Goal: Information Seeking & Learning: Understand process/instructions

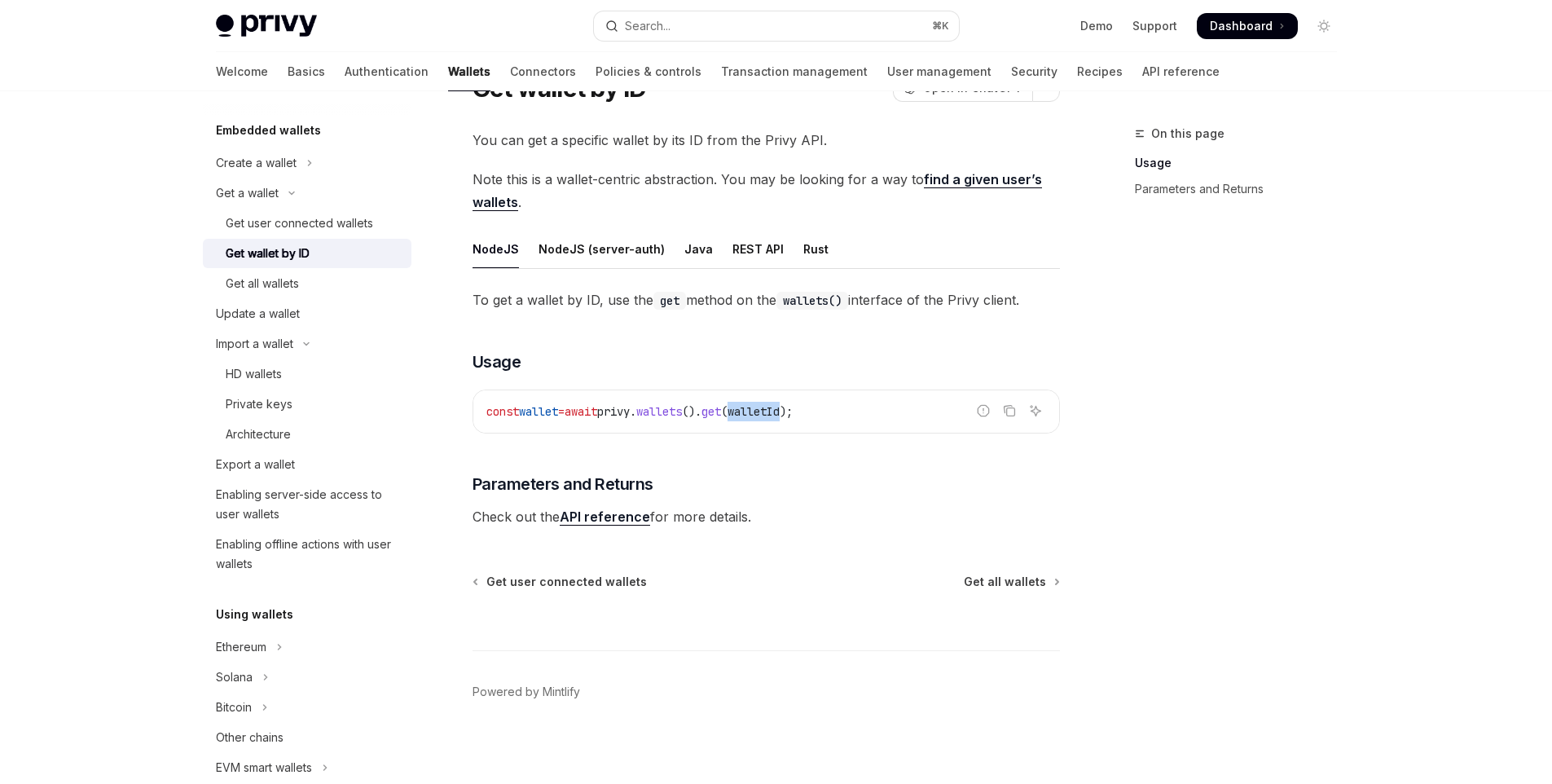
scroll to position [202, 0]
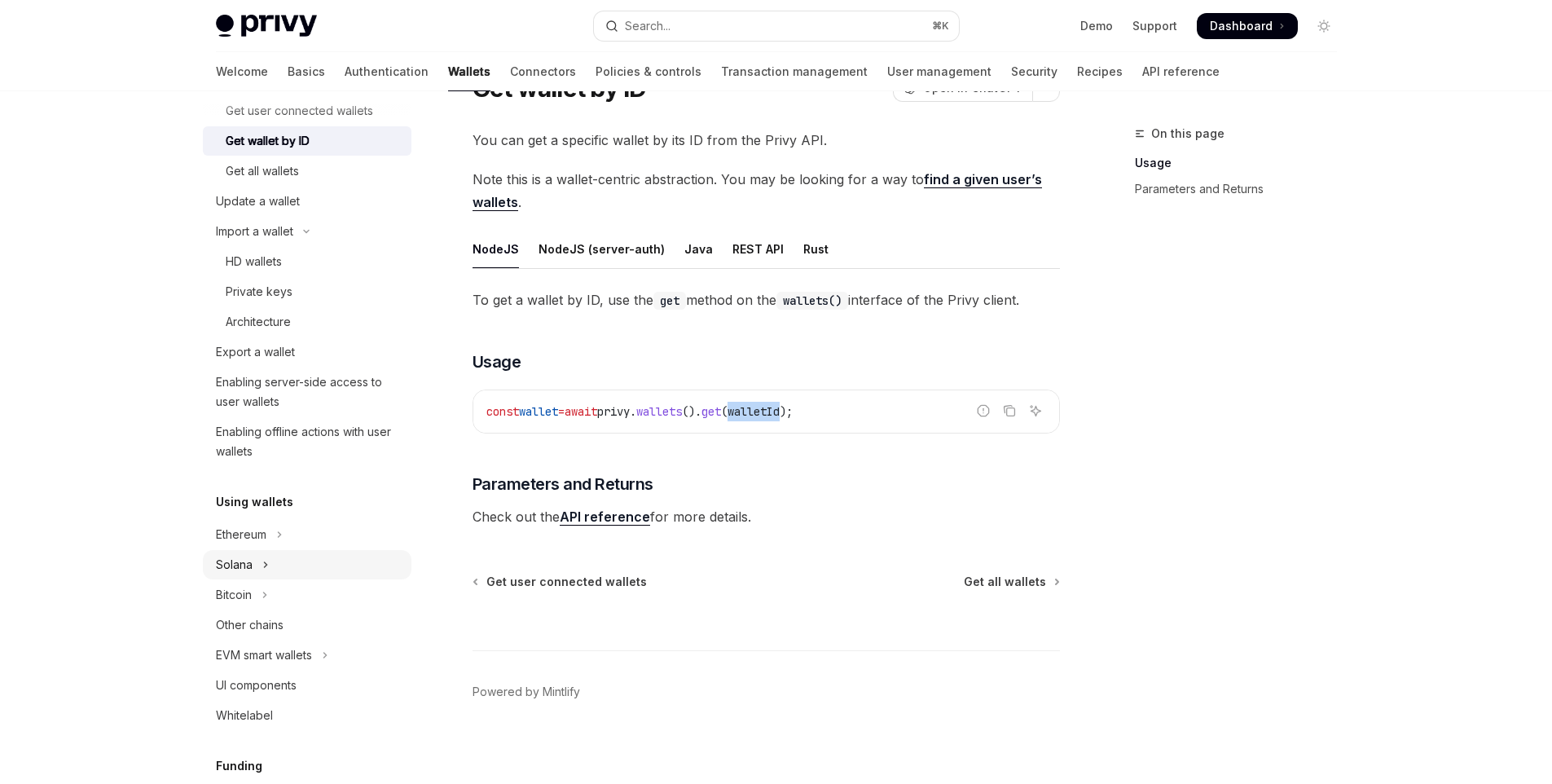
click at [258, 561] on button "Solana" at bounding box center [306, 564] width 209 height 30
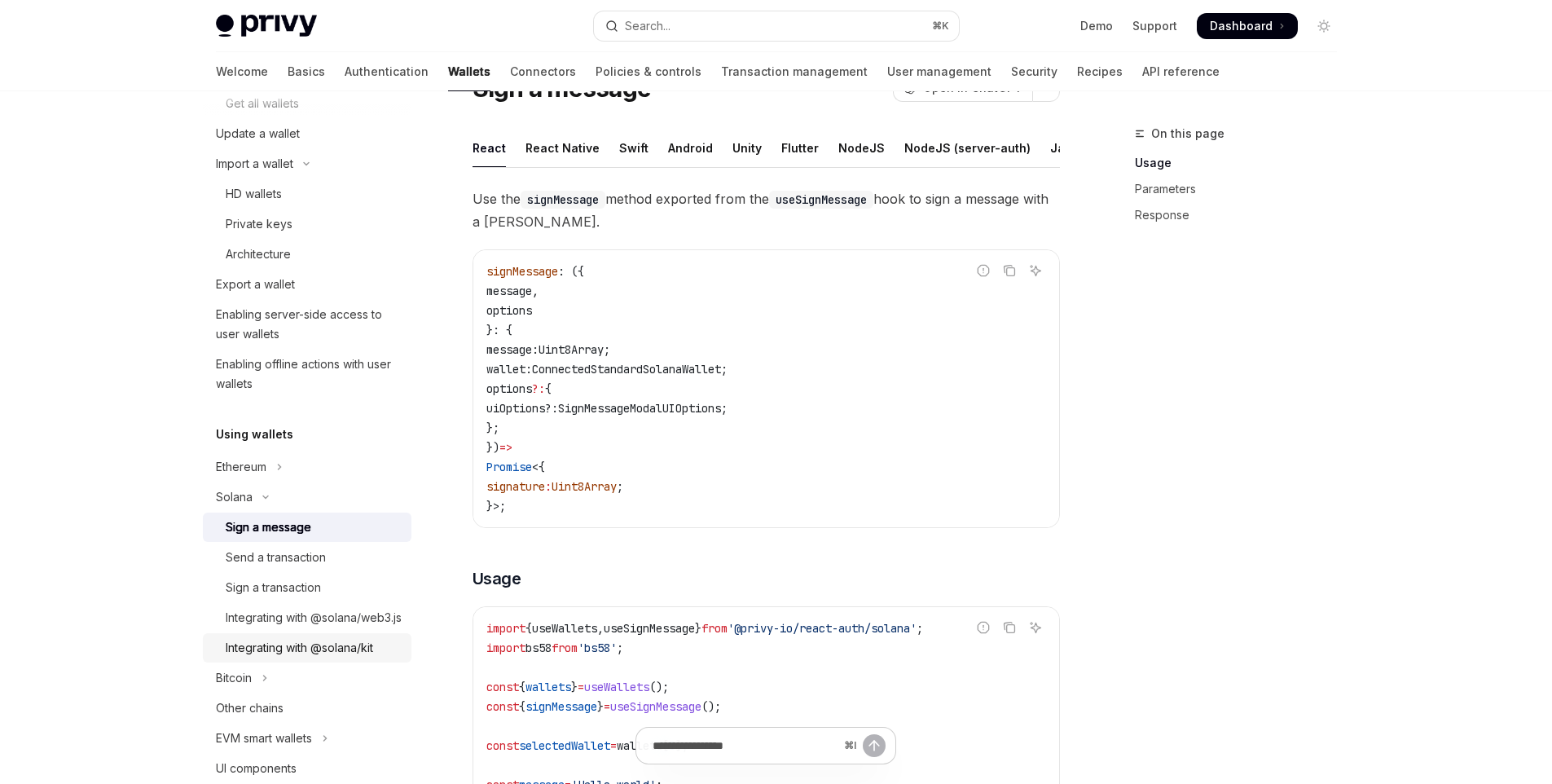
scroll to position [370, 0]
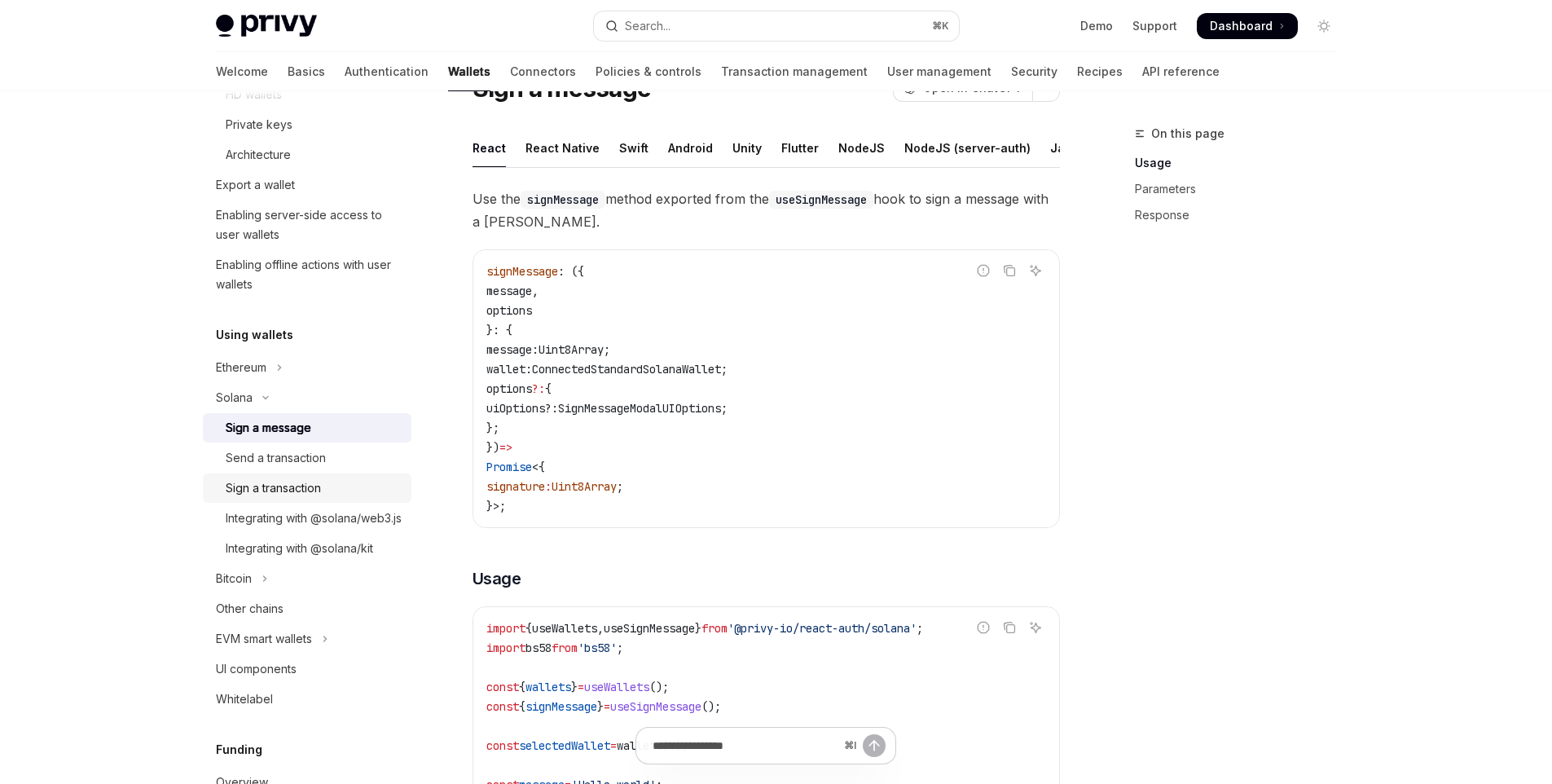
click at [327, 487] on div "Sign a transaction" at bounding box center [314, 488] width 176 height 20
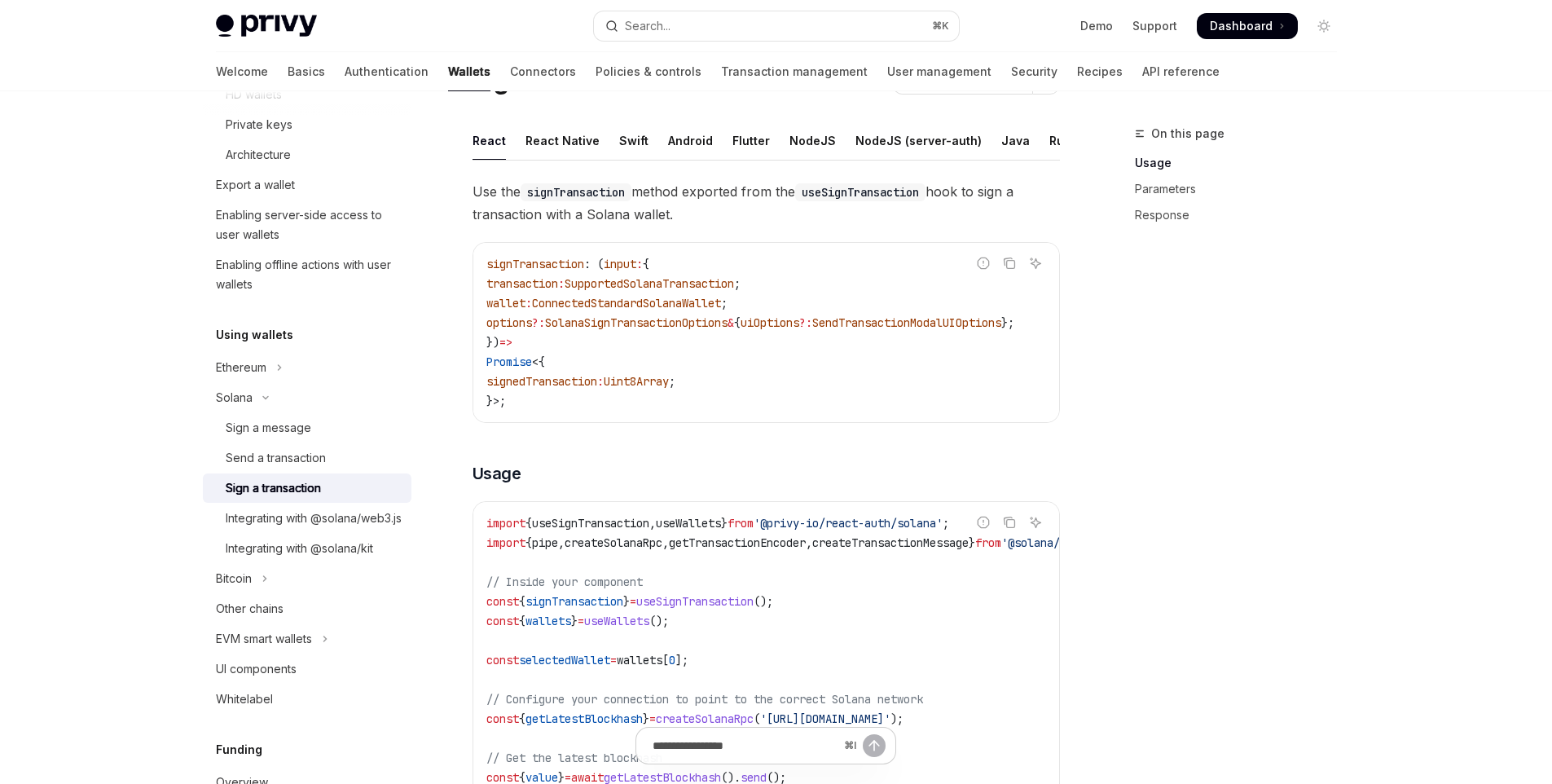
scroll to position [96, 0]
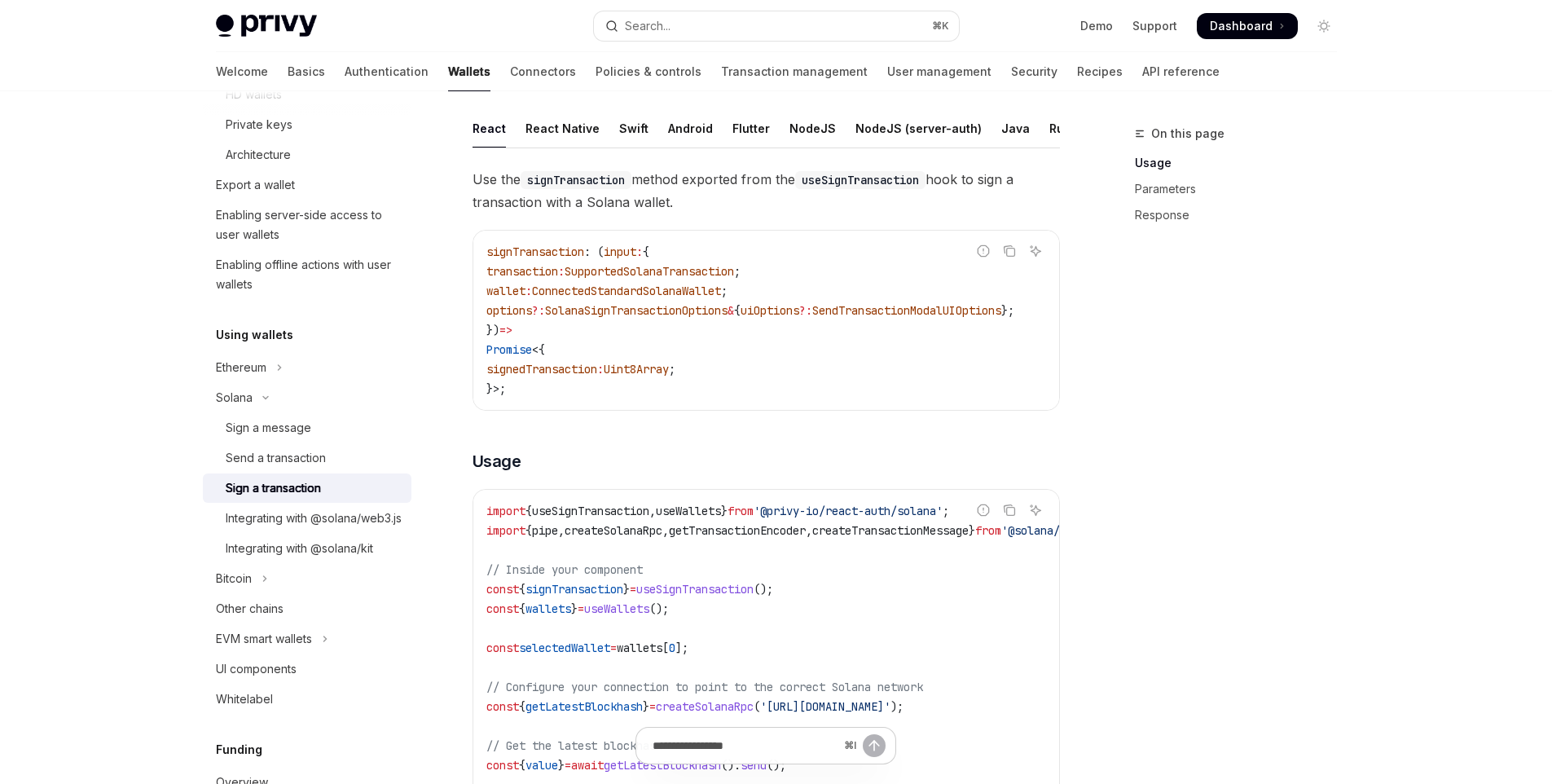
click at [530, 259] on span "signTransaction" at bounding box center [535, 252] width 98 height 14
click at [856, 127] on div "NodeJS (server-auth)" at bounding box center [918, 128] width 126 height 39
type textarea "*"
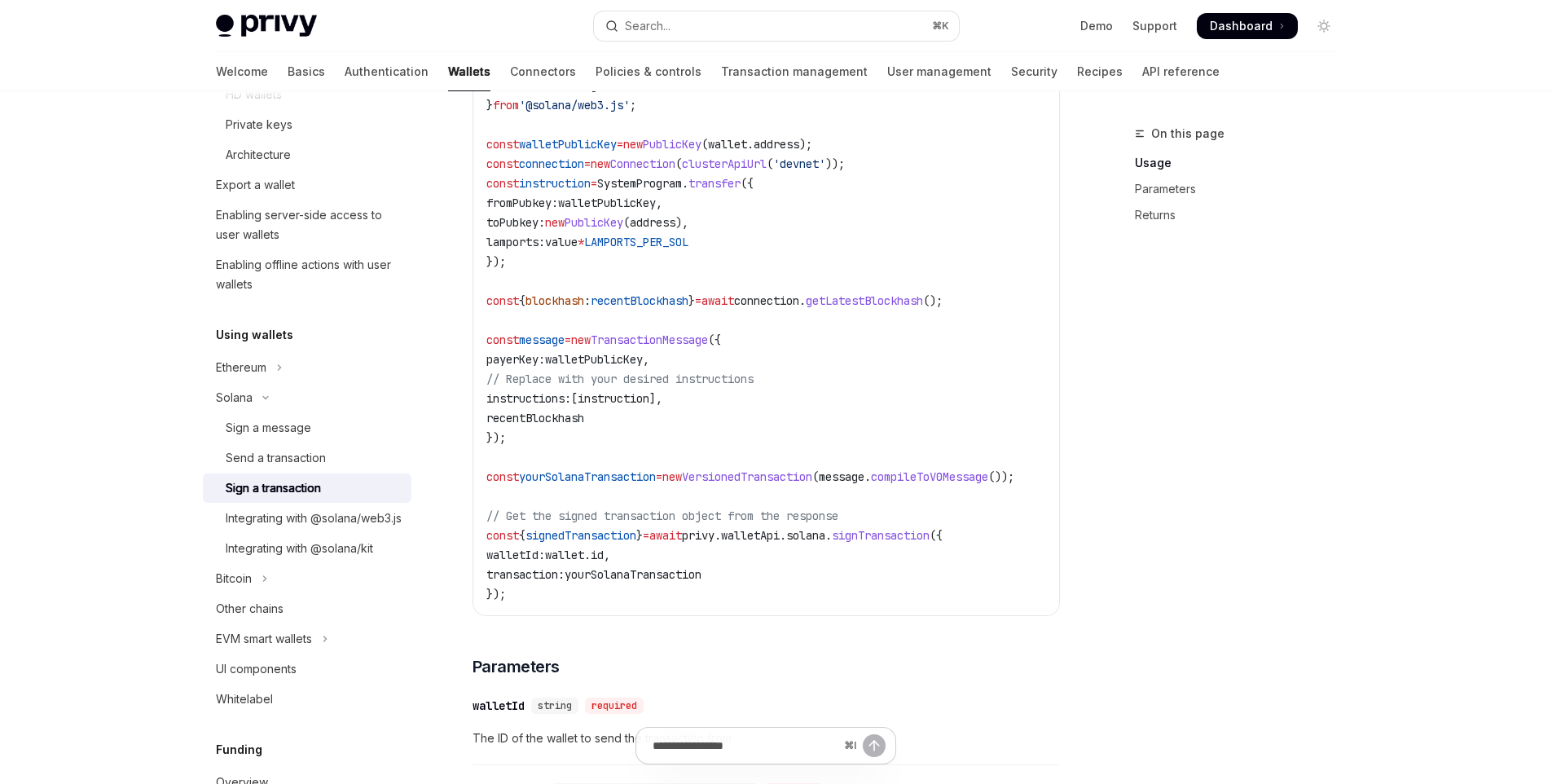
scroll to position [546, 0]
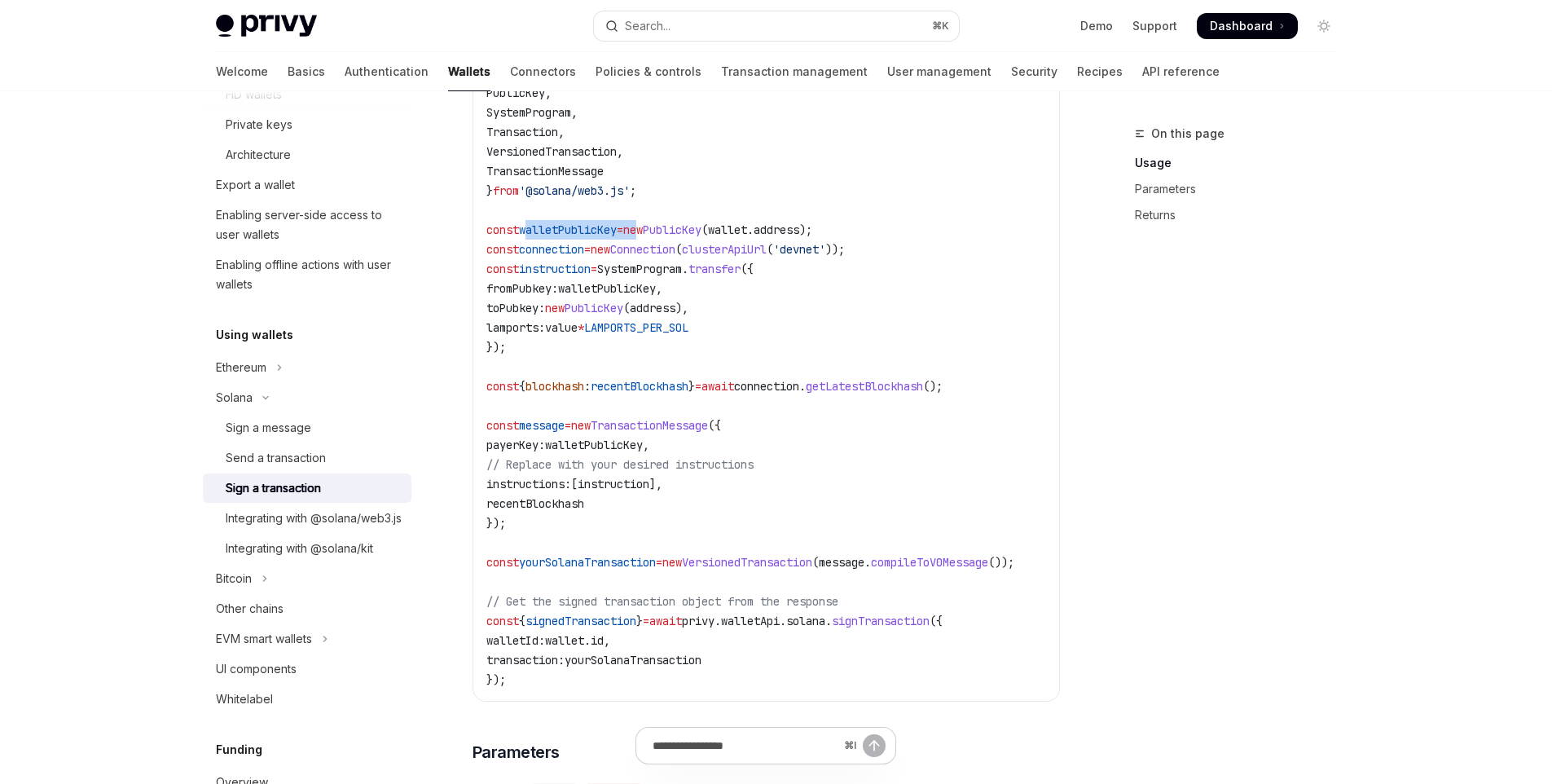
drag, startPoint x: 524, startPoint y: 247, endPoint x: 657, endPoint y: 251, distance: 133.1
click at [657, 237] on span "const walletPublicKey = new PublicKey ( wallet . address );" at bounding box center [650, 229] width 326 height 14
click at [660, 276] on span "SystemProgram" at bounding box center [640, 269] width 85 height 14
drag, startPoint x: 525, startPoint y: 295, endPoint x: 572, endPoint y: 305, distance: 48.1
click at [570, 303] on code "import { clusterApiUrl , Connection , LAMPORTS_PER_SOL , PublicKey , SystemProg…" at bounding box center [770, 347] width 567 height 685
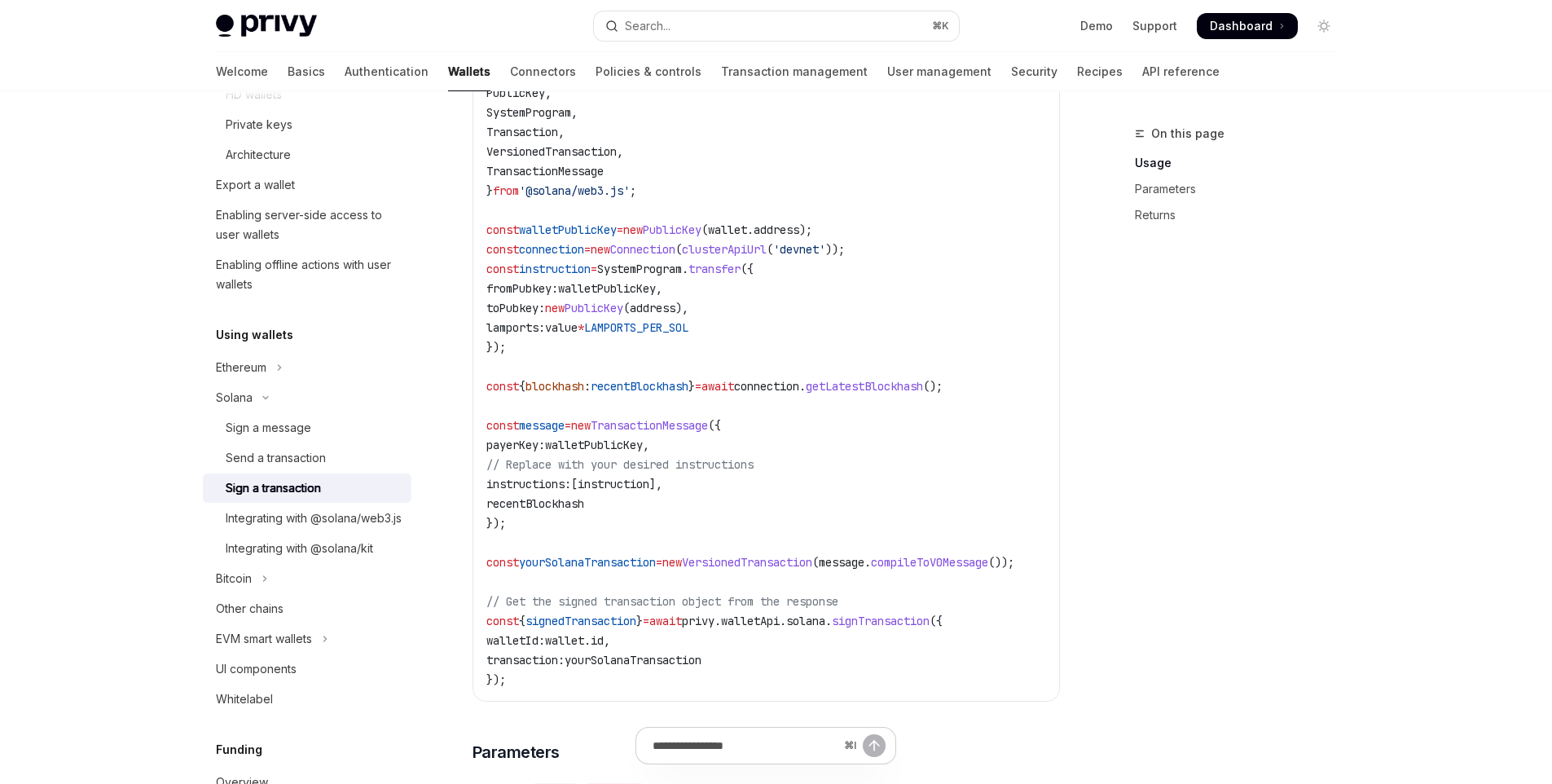
click at [707, 358] on code "import { clusterApiUrl , Connection , LAMPORTS_PER_SOL , PublicKey , SystemProg…" at bounding box center [770, 347] width 567 height 685
click at [646, 433] on span "TransactionMessage" at bounding box center [649, 425] width 117 height 14
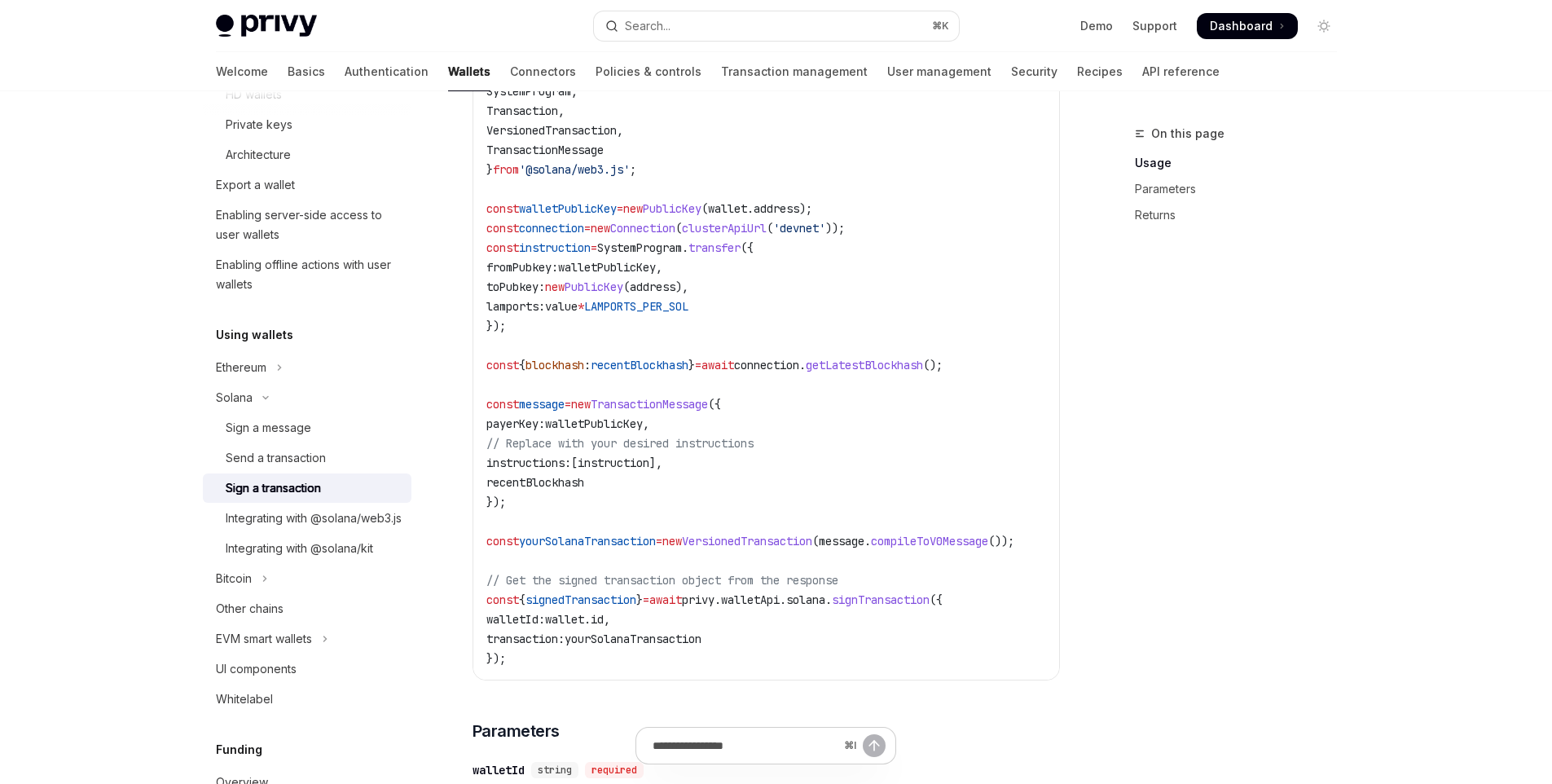
scroll to position [588, 0]
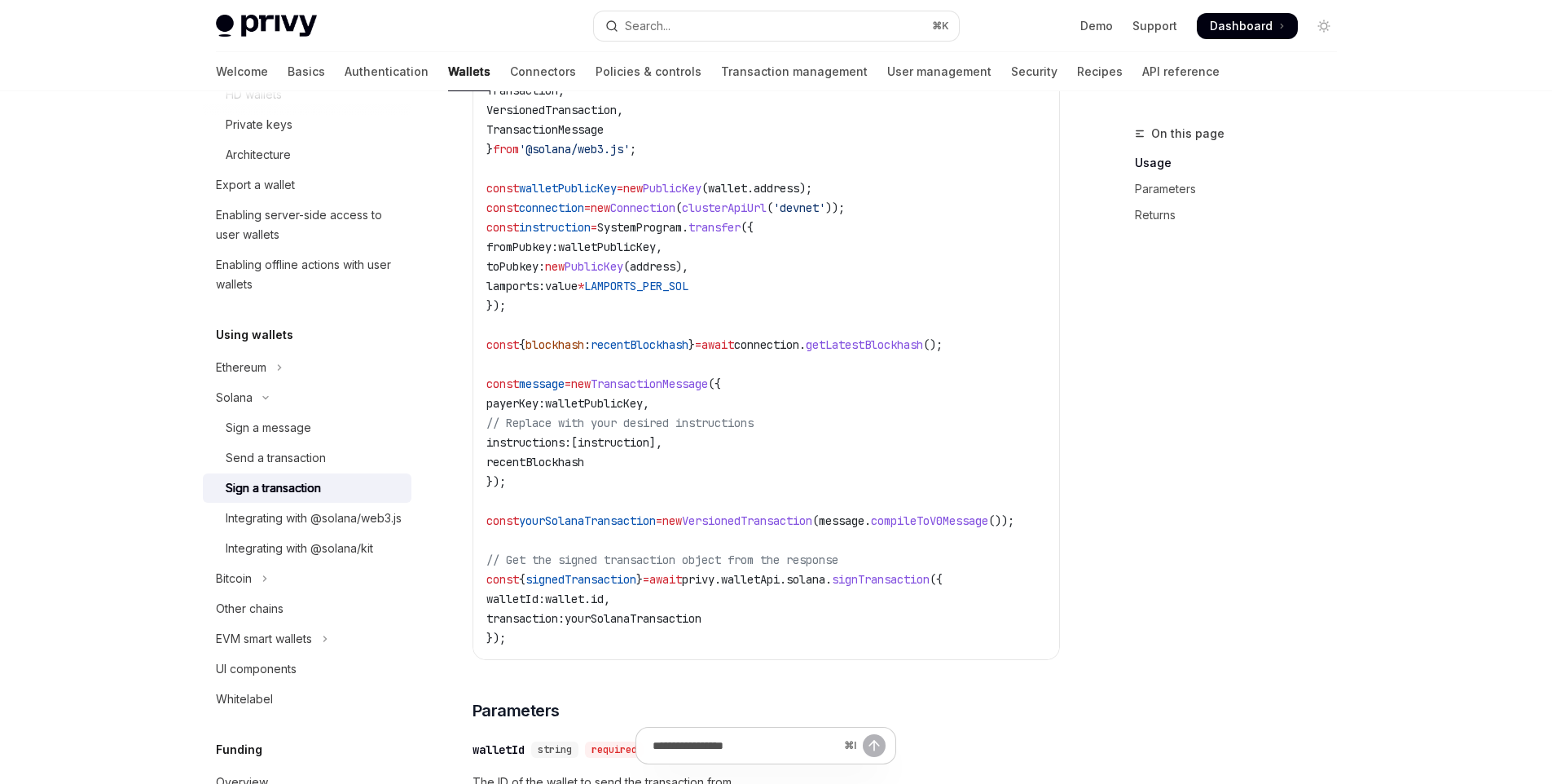
click at [740, 659] on div "import { clusterApiUrl , Connection , LAMPORTS_PER_SOL , PublicKey , SystemProg…" at bounding box center [766, 305] width 586 height 707
click at [698, 625] on span "yourSolanaTransaction" at bounding box center [633, 618] width 137 height 14
click at [545, 607] on span "walletId:" at bounding box center [515, 599] width 58 height 14
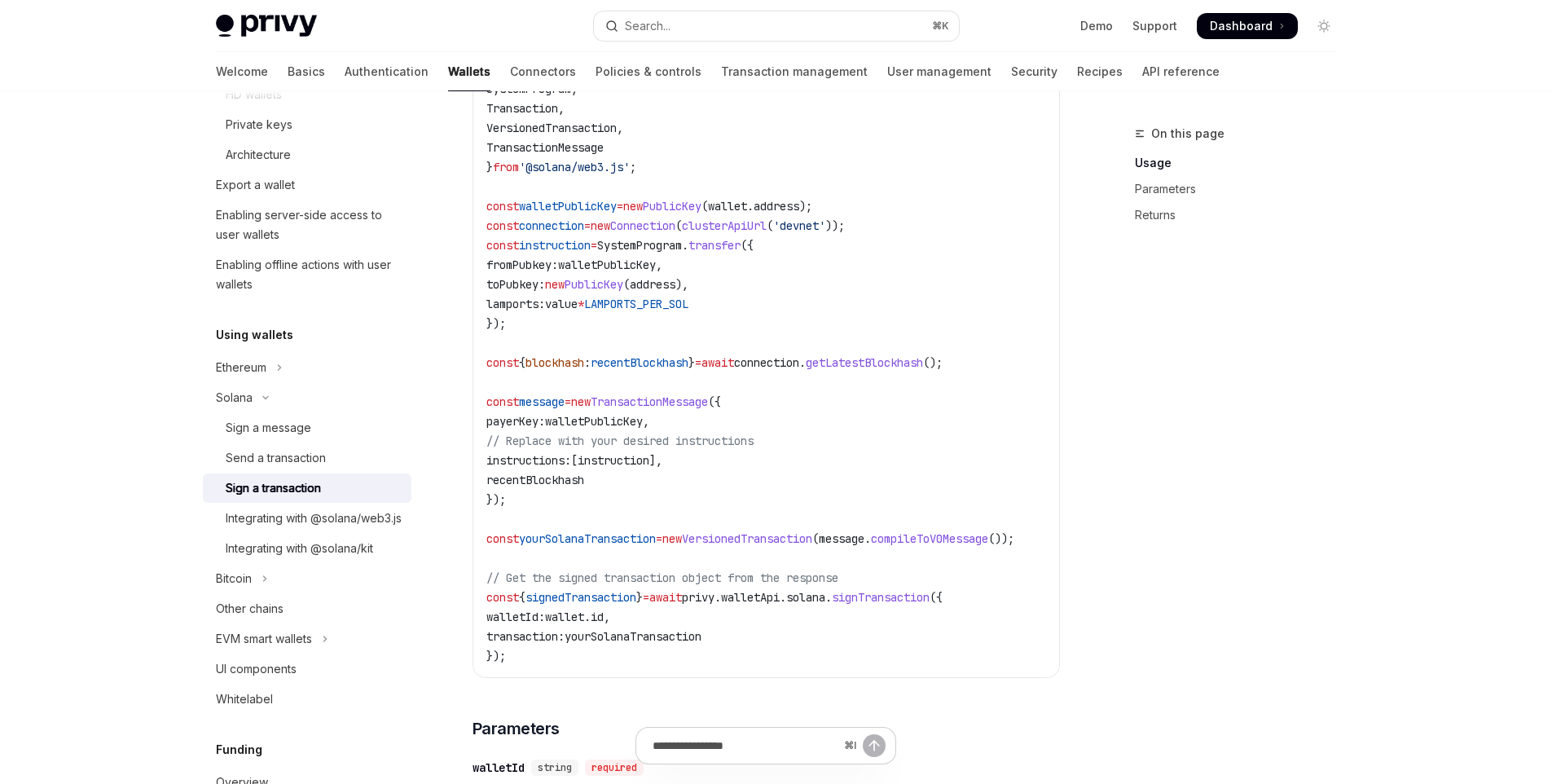
scroll to position [567, 0]
click at [592, 645] on code "import { clusterApiUrl , Connection , LAMPORTS_PER_SOL , PublicKey , SystemProg…" at bounding box center [770, 326] width 567 height 685
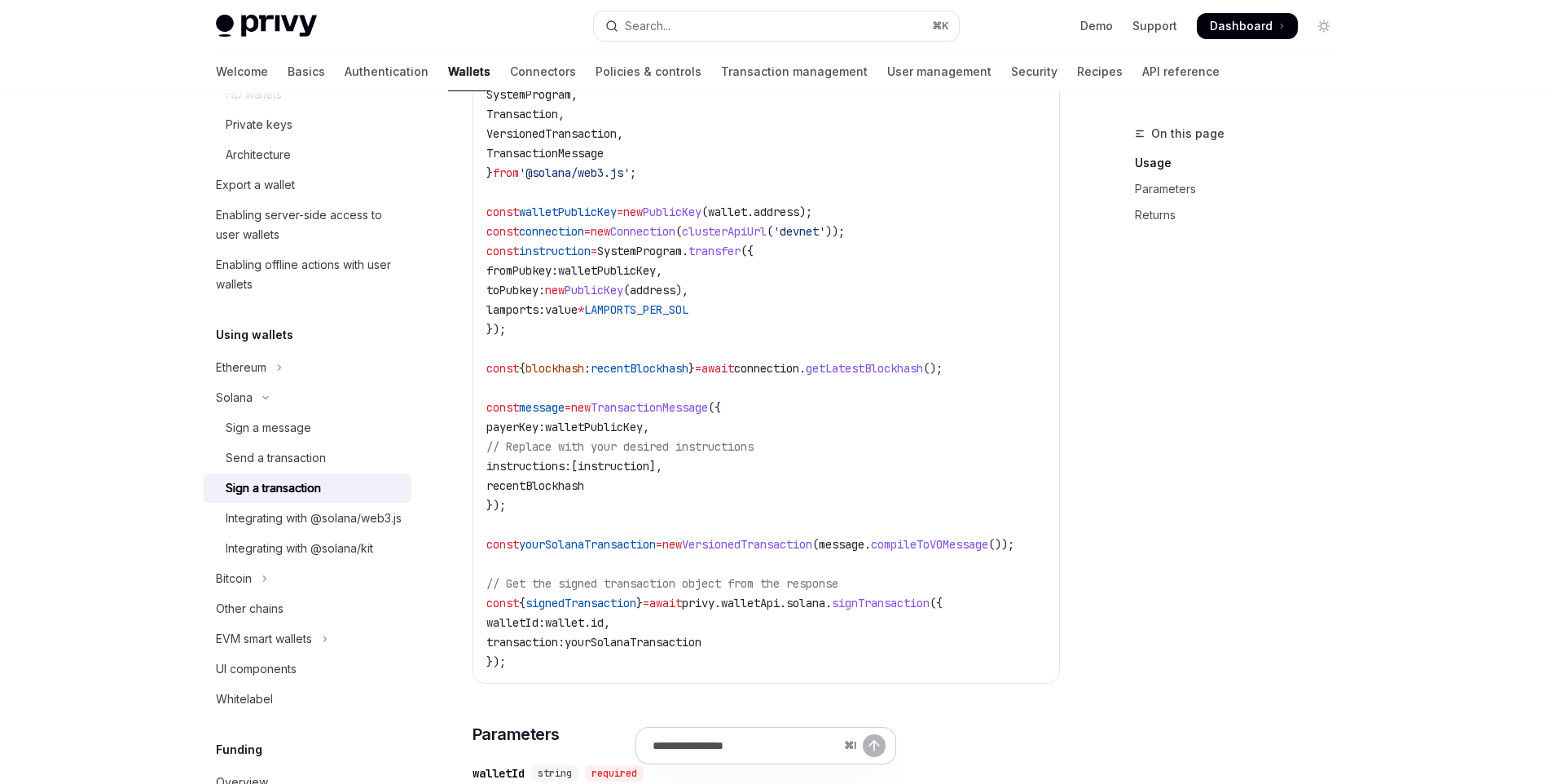
scroll to position [535, 0]
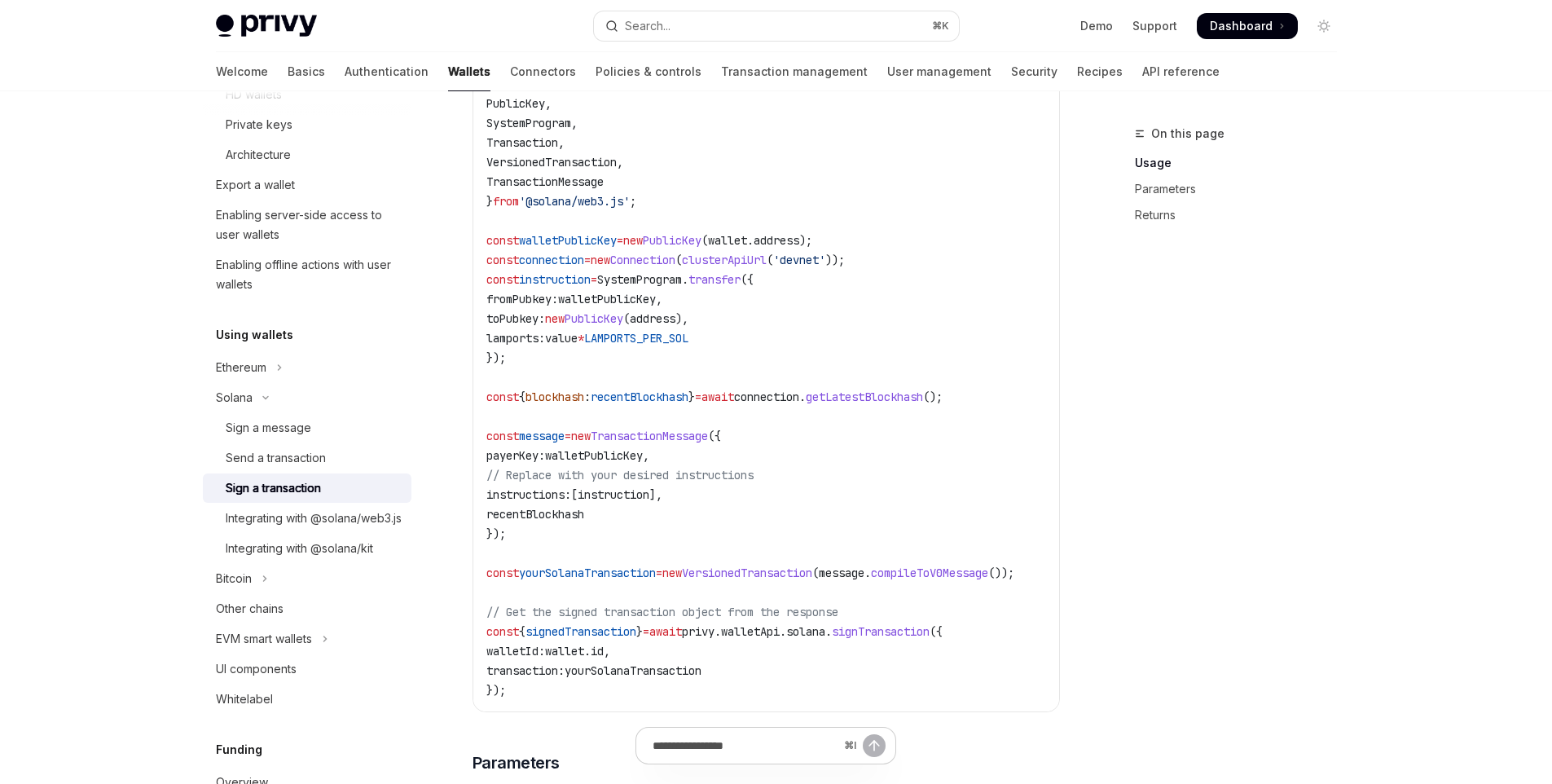
click at [574, 287] on span "instruction" at bounding box center [555, 280] width 72 height 14
click at [660, 309] on code "import { clusterApiUrl , Connection , LAMPORTS_PER_SOL , PublicKey , SystemProg…" at bounding box center [770, 358] width 567 height 685
click at [638, 306] on span "walletPublicKey" at bounding box center [607, 299] width 98 height 14
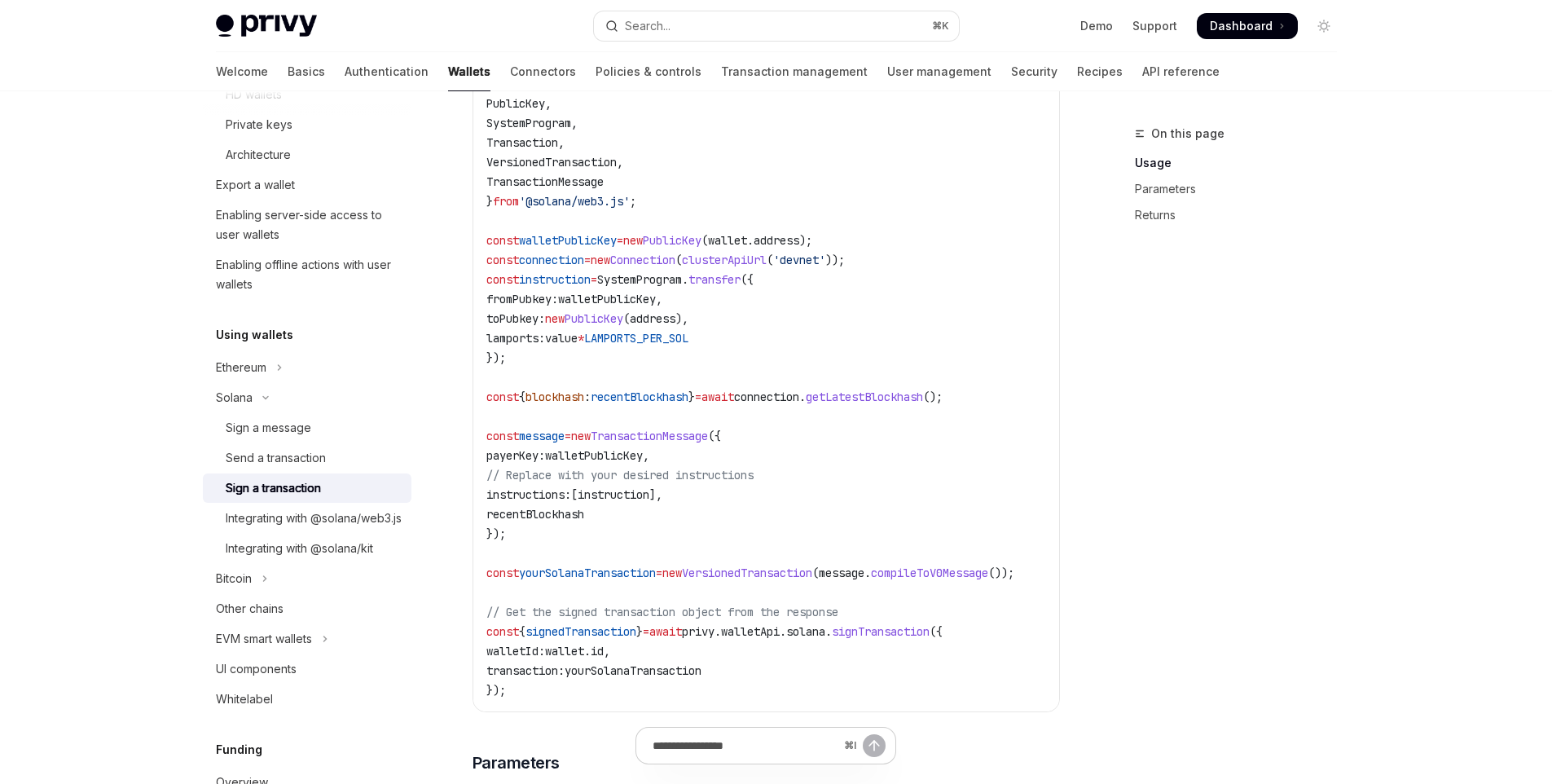
click at [638, 306] on span "walletPublicKey" at bounding box center [607, 299] width 98 height 14
click at [584, 659] on span "wallet" at bounding box center [565, 650] width 39 height 14
click at [610, 659] on span "," at bounding box center [607, 650] width 6 height 14
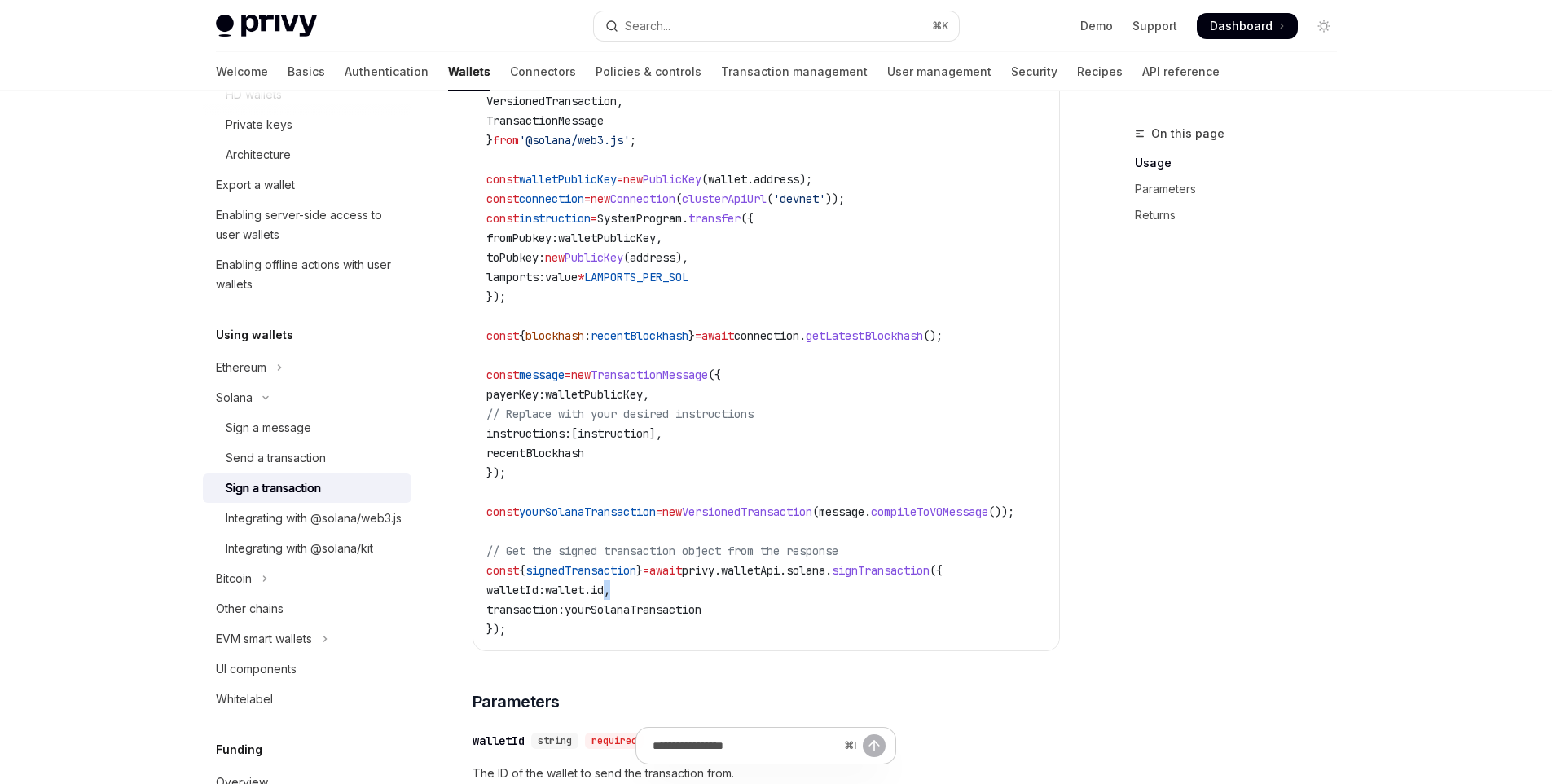
scroll to position [607, 0]
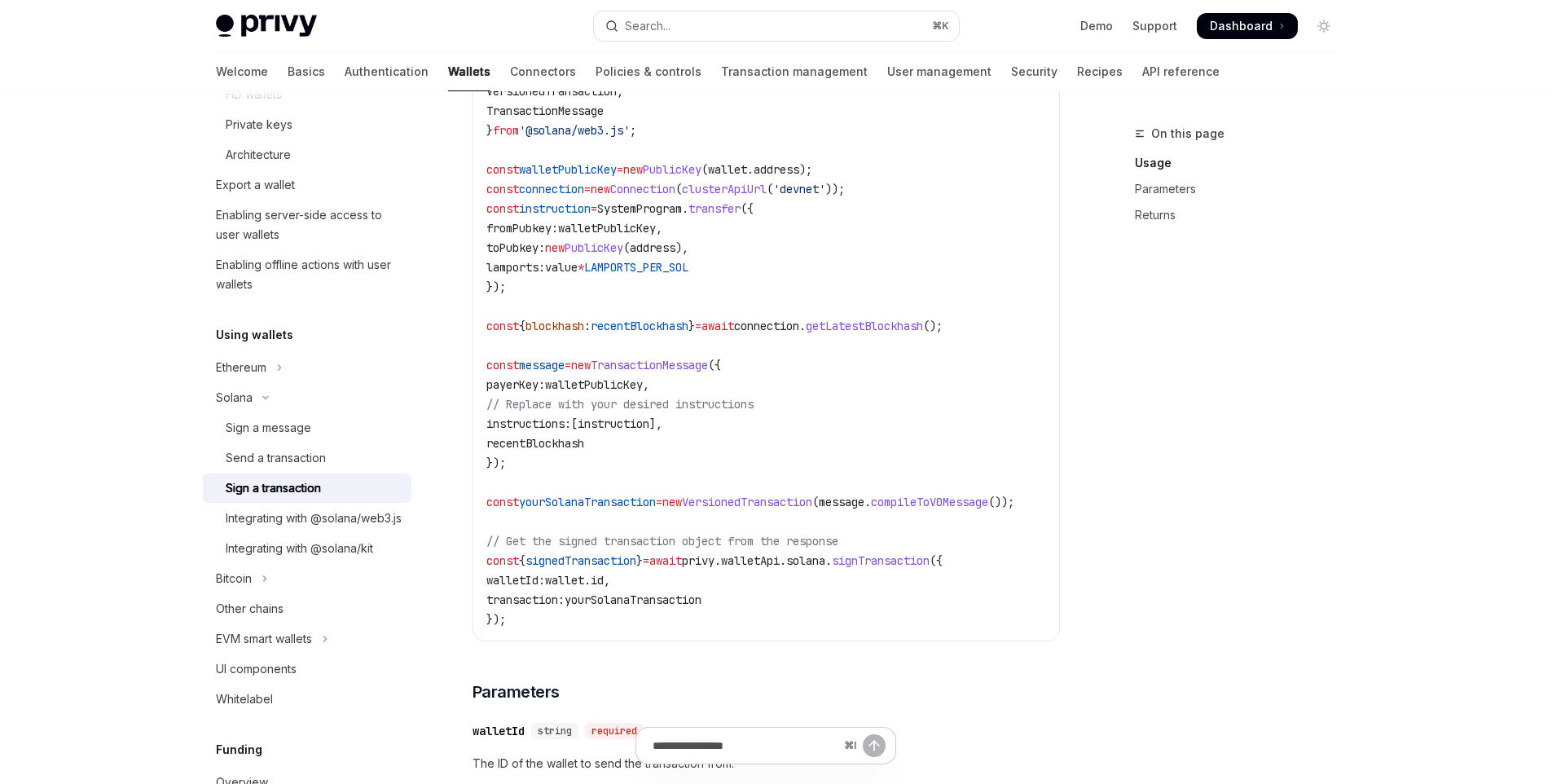
click at [605, 392] on span "walletPublicKey" at bounding box center [593, 384] width 98 height 14
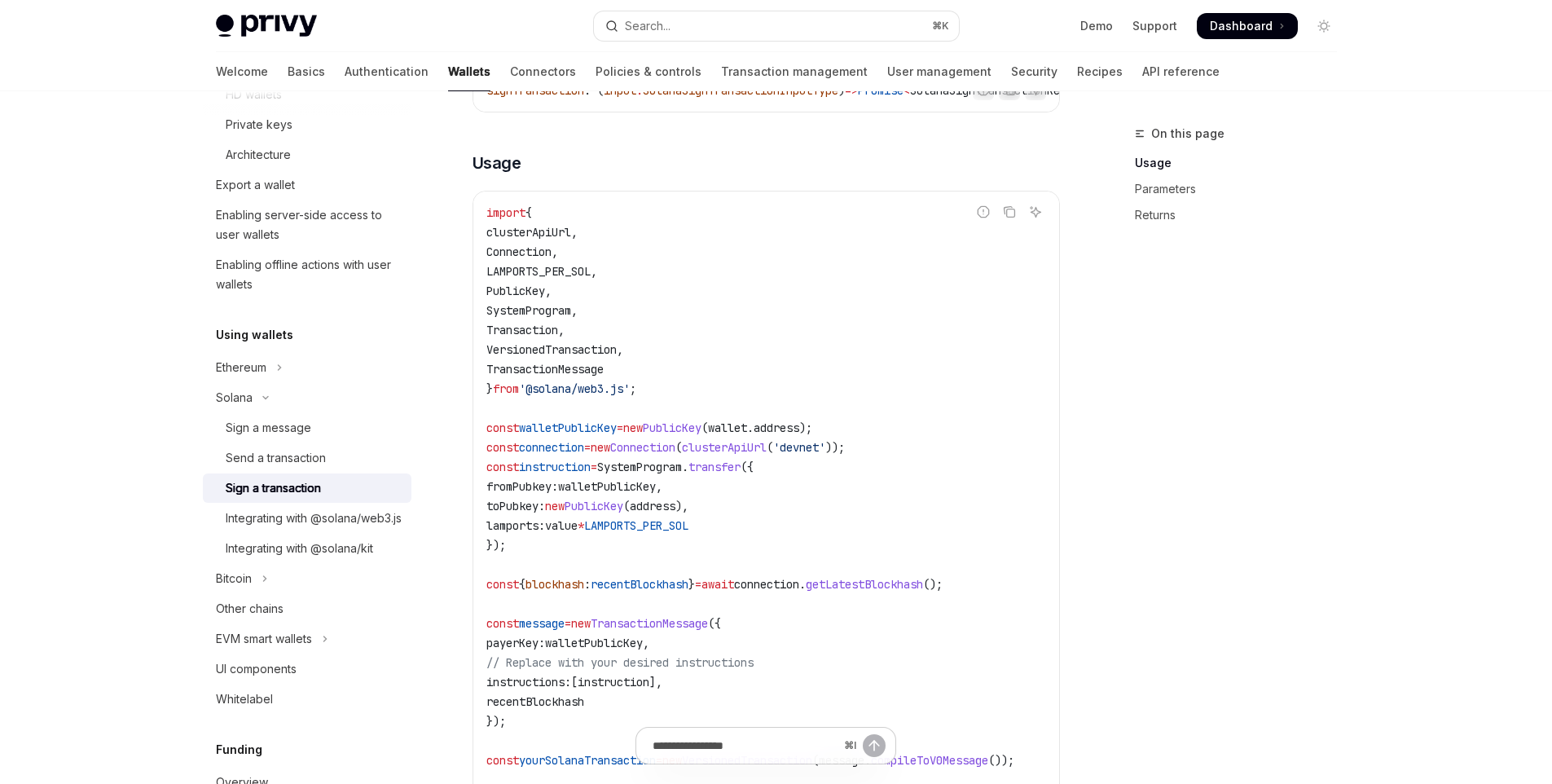
scroll to position [297, 0]
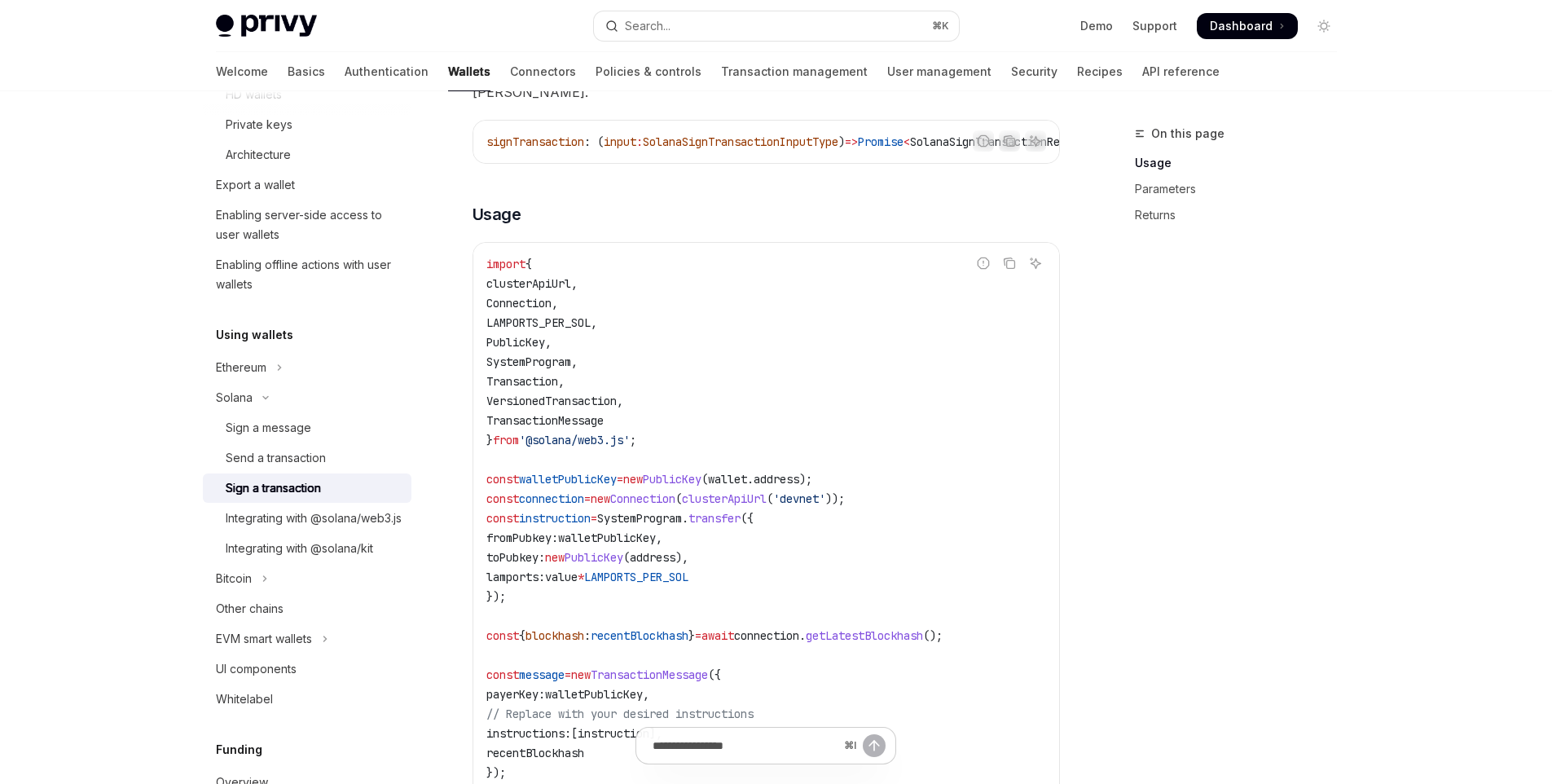
click at [702, 487] on span "PublicKey" at bounding box center [671, 478] width 58 height 14
click at [784, 483] on code "import { clusterApiUrl , Connection , LAMPORTS_PER_SOL , PublicKey , SystemProg…" at bounding box center [770, 597] width 567 height 685
click at [799, 487] on span "address" at bounding box center [776, 478] width 46 height 14
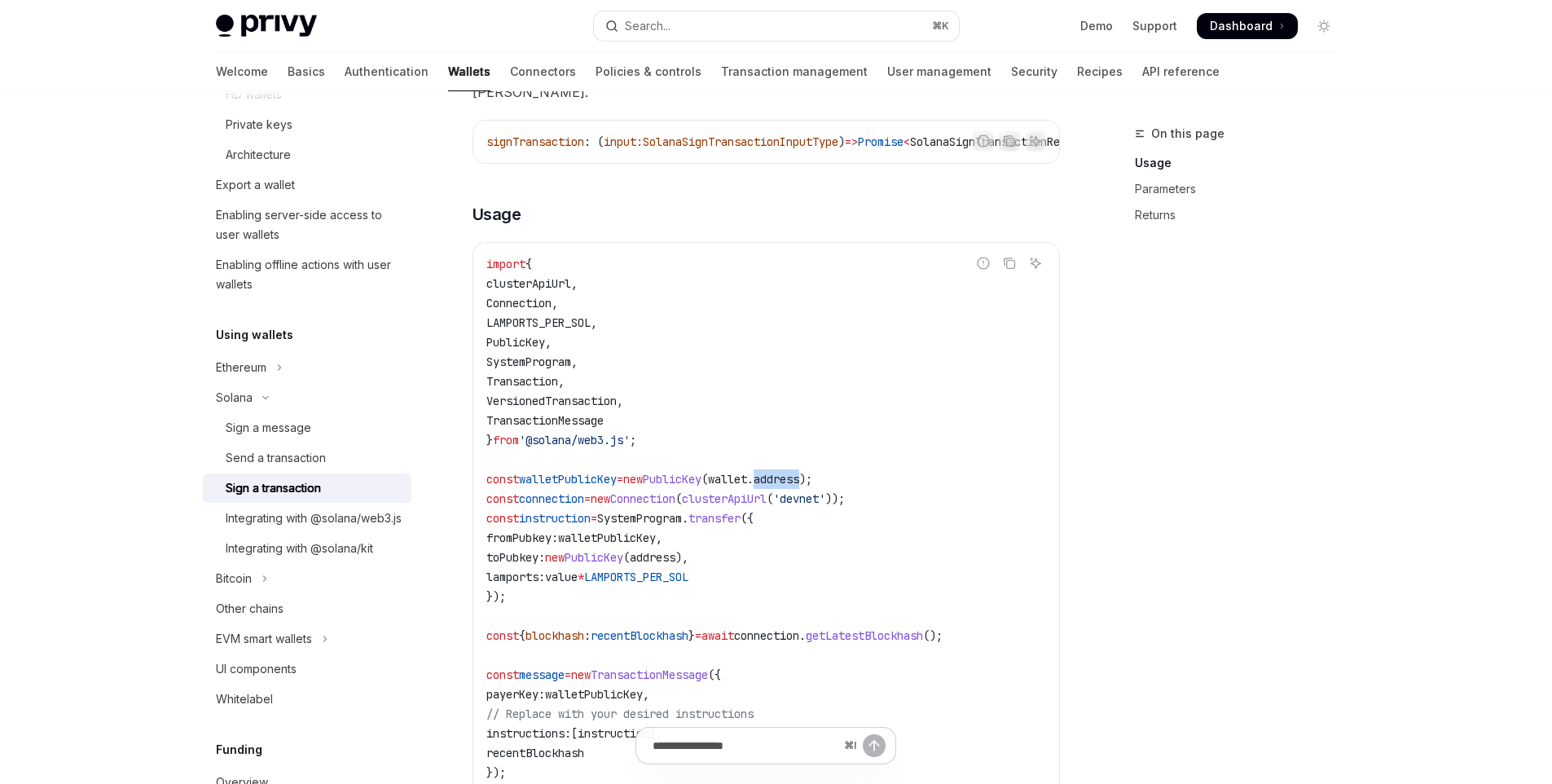
click at [799, 487] on span "address" at bounding box center [776, 478] width 46 height 14
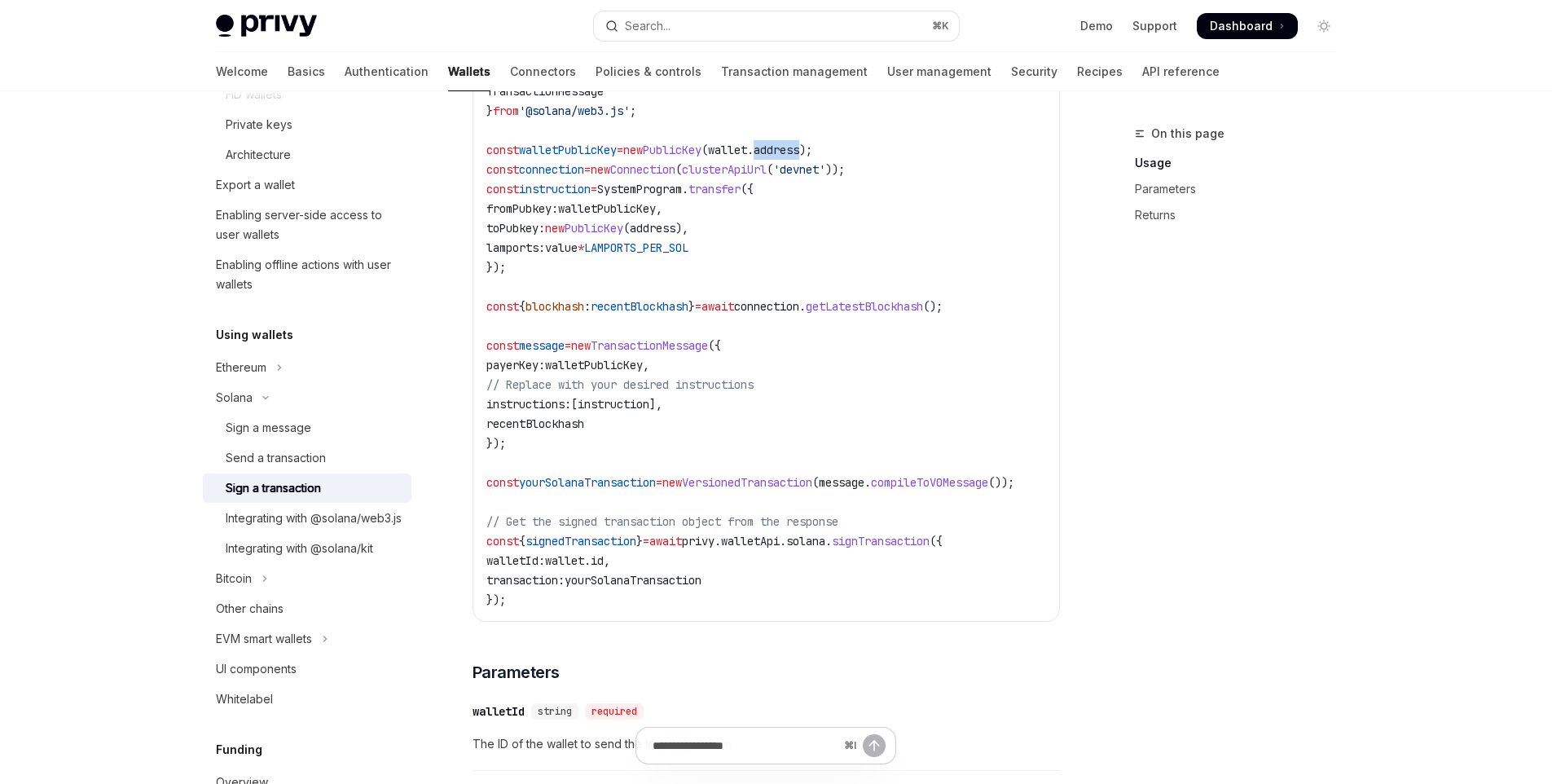
scroll to position [535, 0]
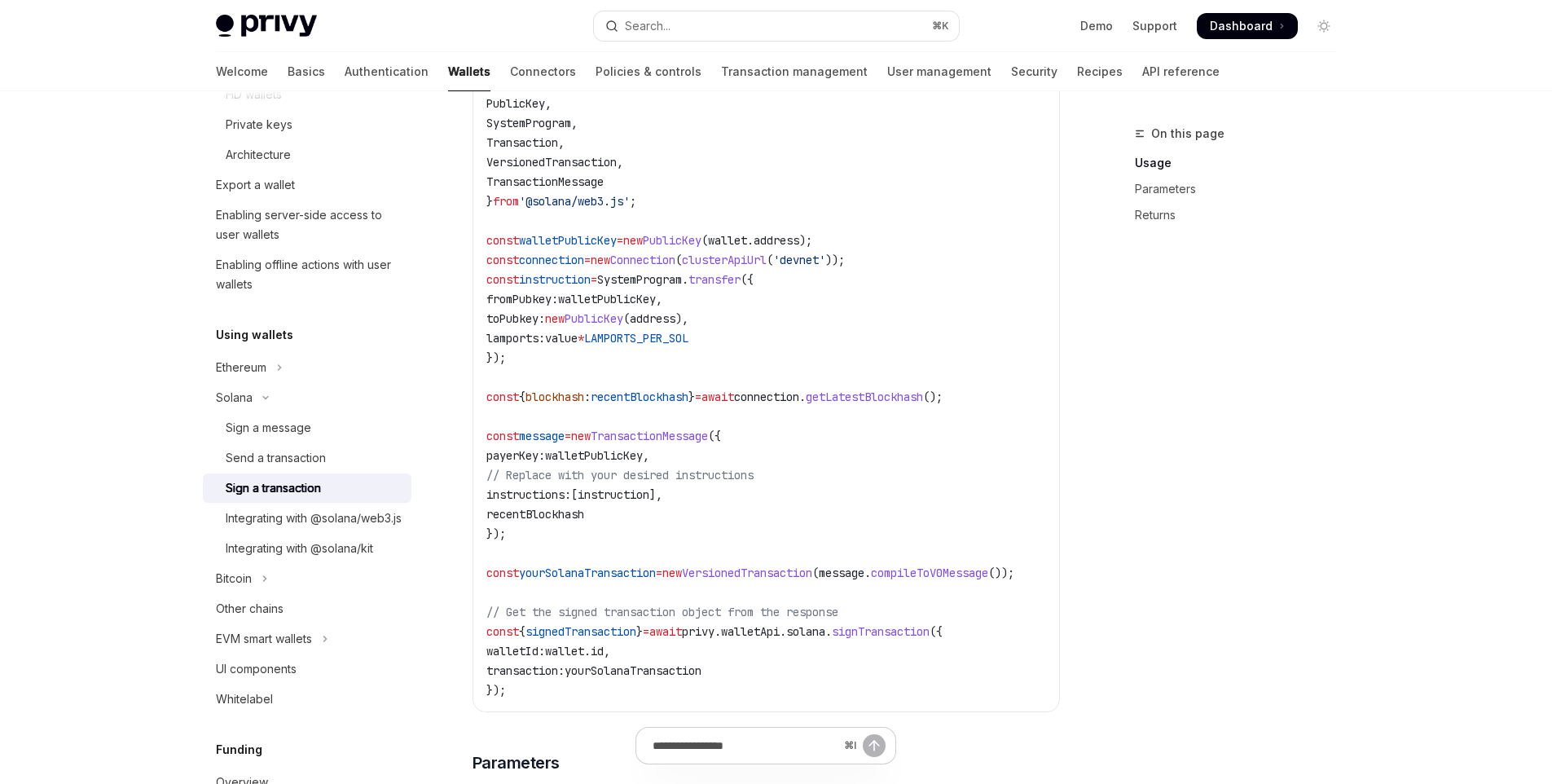
click at [702, 247] on span "PublicKey" at bounding box center [671, 240] width 58 height 14
click at [584, 659] on span "wallet" at bounding box center [565, 650] width 39 height 14
click at [604, 659] on span "id" at bounding box center [597, 650] width 13 height 14
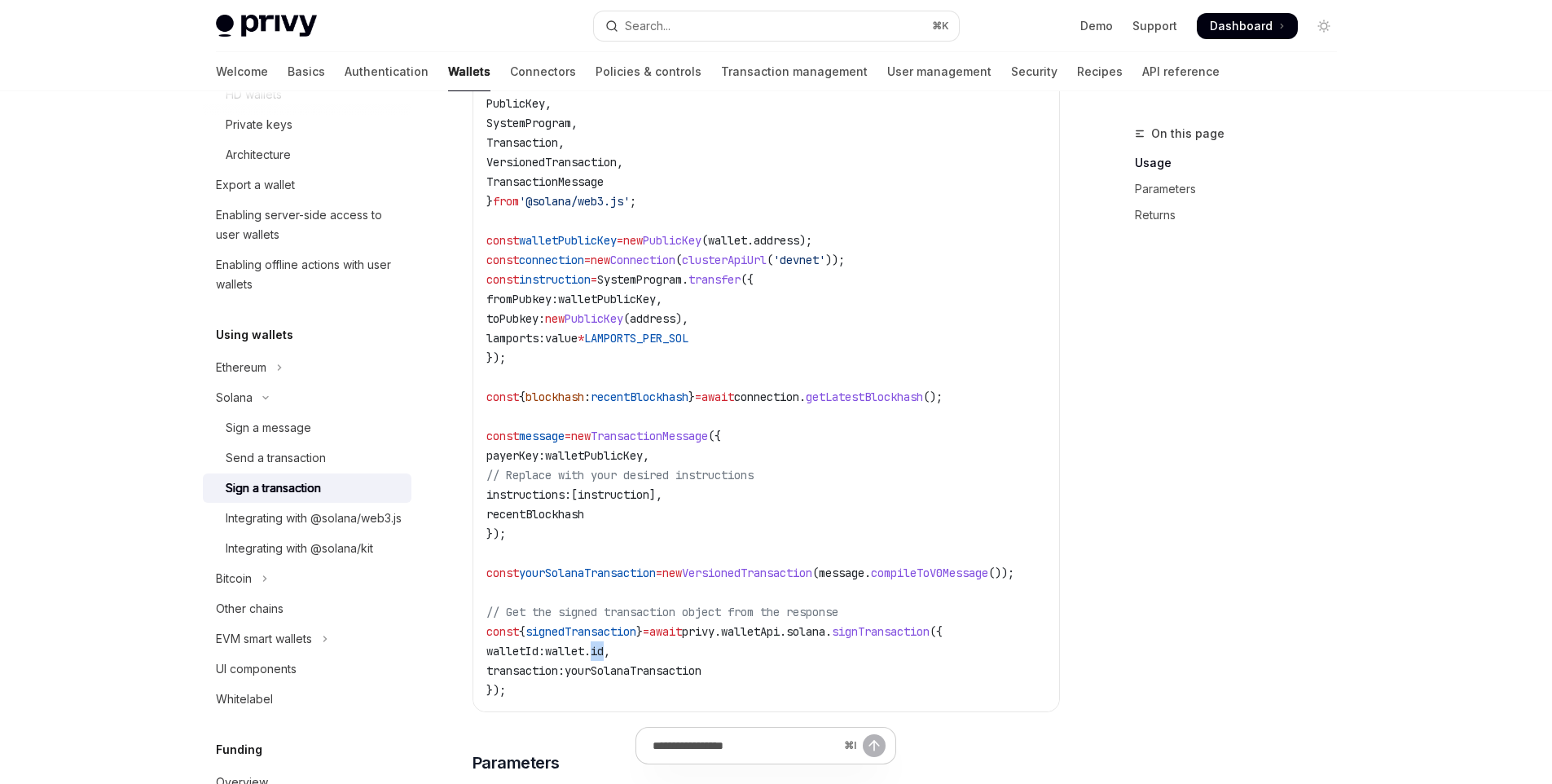
click at [604, 659] on span "id" at bounding box center [597, 650] width 13 height 14
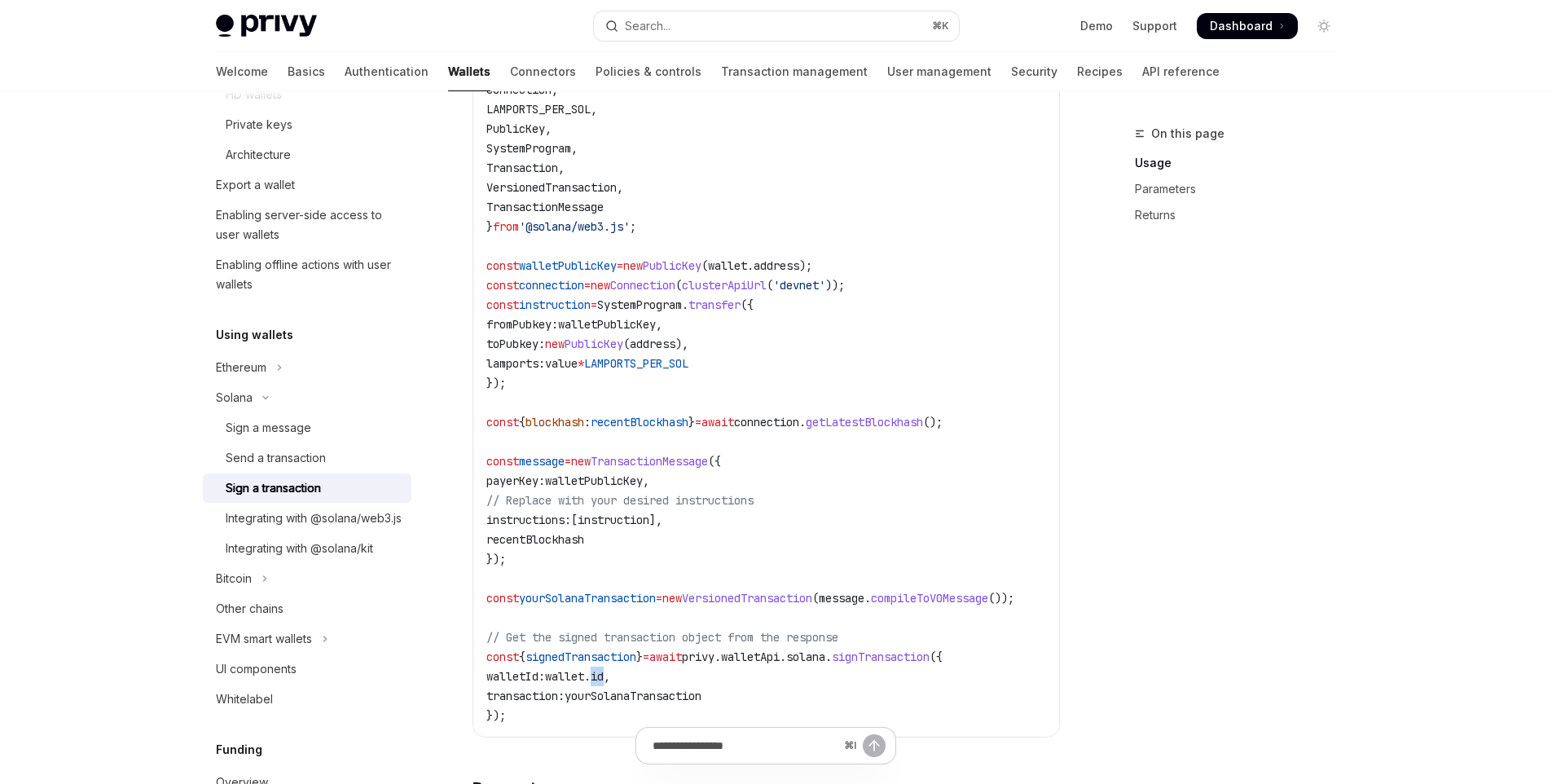
scroll to position [496, 0]
